Goal: Find specific page/section: Find specific page/section

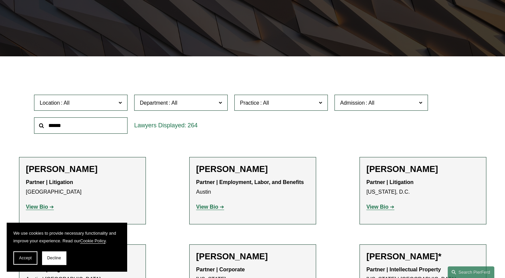
scroll to position [152, 0]
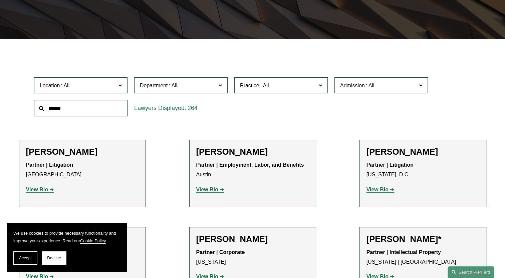
click at [62, 106] on input "text" at bounding box center [80, 108] width 93 height 16
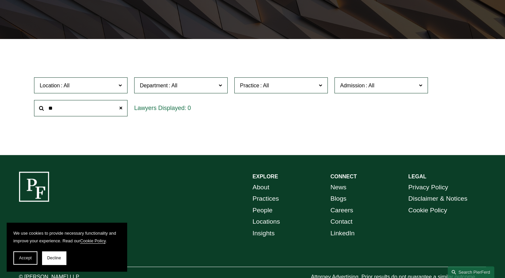
type input "*"
type input "*****"
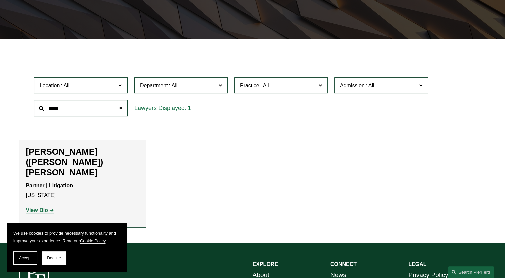
click at [43, 207] on strong "View Bio" at bounding box center [37, 210] width 22 height 6
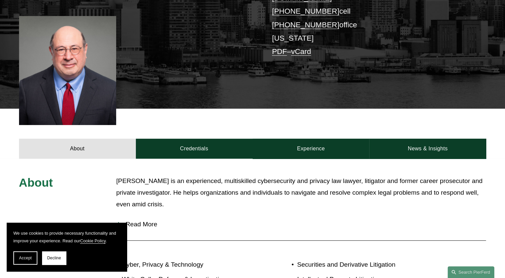
scroll to position [224, 0]
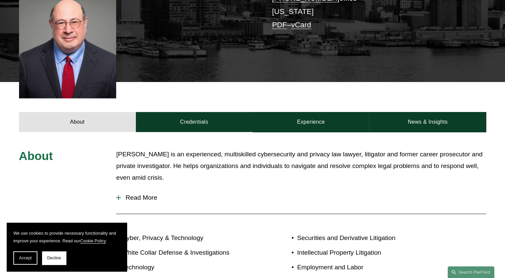
click at [157, 194] on span "Read More" at bounding box center [303, 197] width 365 height 7
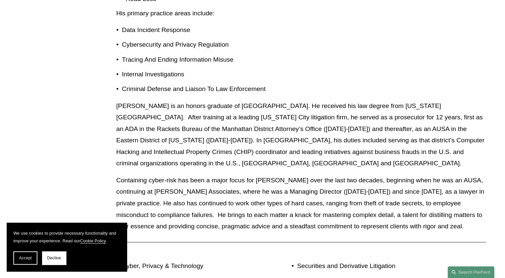
scroll to position [410, 0]
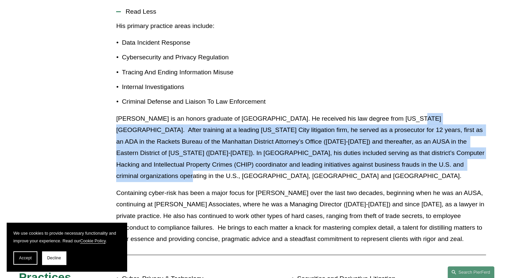
drag, startPoint x: 392, startPoint y: 74, endPoint x: 446, endPoint y: 120, distance: 70.9
click at [446, 120] on p "[PERSON_NAME] is an honors graduate of [GEOGRAPHIC_DATA]. He received his law d…" at bounding box center [301, 147] width 370 height 69
copy p "After training at a leading [US_STATE] City litigation firm, he served as a pro…"
